Goal: Information Seeking & Learning: Learn about a topic

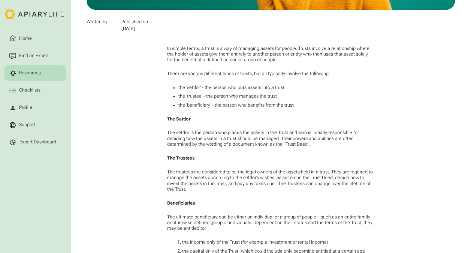
scroll to position [300, 0]
